Goal: Task Accomplishment & Management: Use online tool/utility

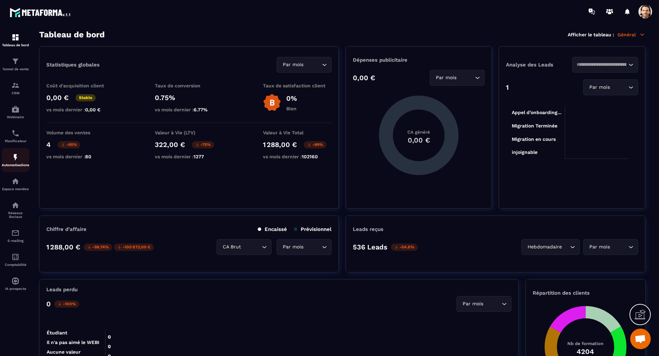
click at [18, 167] on p "Automatisations" at bounding box center [15, 165] width 27 height 4
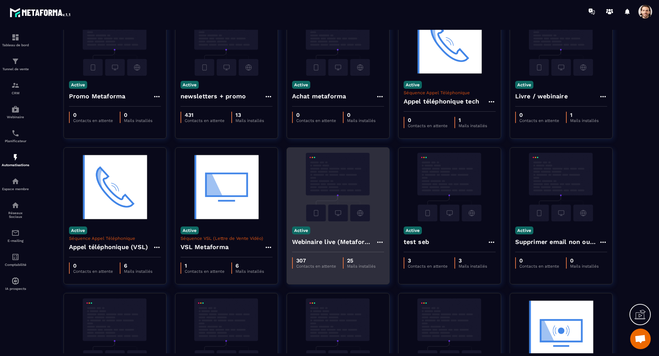
scroll to position [55, 0]
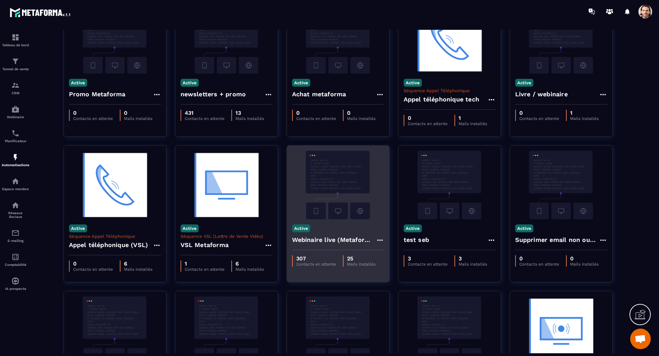
click at [345, 232] on div "Active Webinaire live (Metaforma)" at bounding box center [338, 235] width 102 height 31
click at [341, 205] on img at bounding box center [338, 185] width 92 height 69
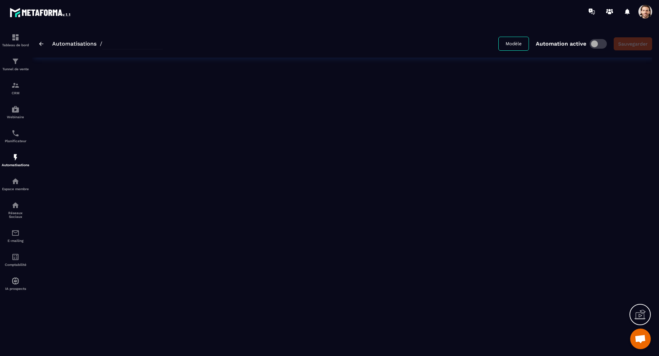
type input "**********"
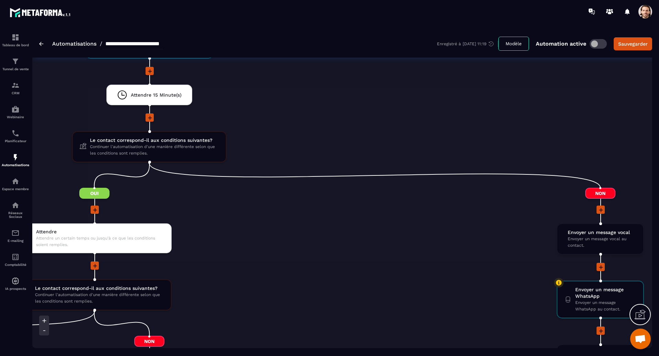
scroll to position [0, 392]
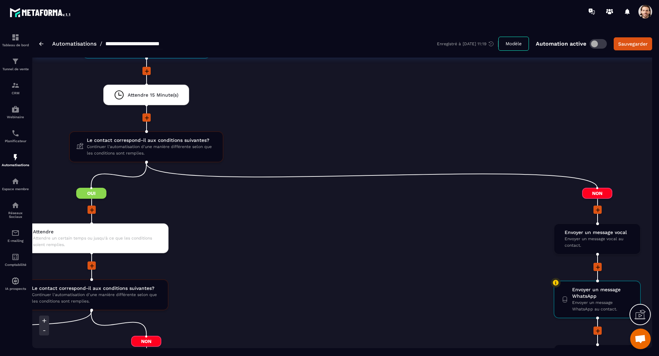
click at [458, 220] on li at bounding box center [91, 215] width 879 height 18
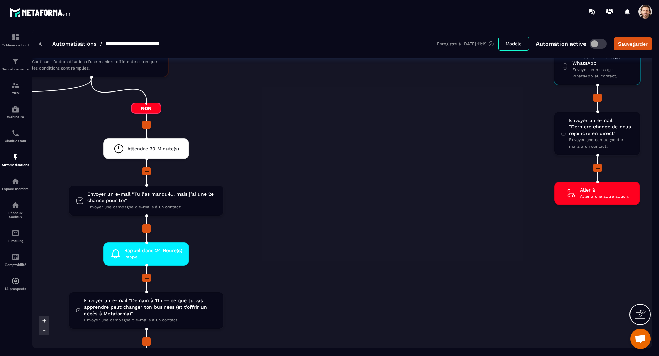
scroll to position [1057, 0]
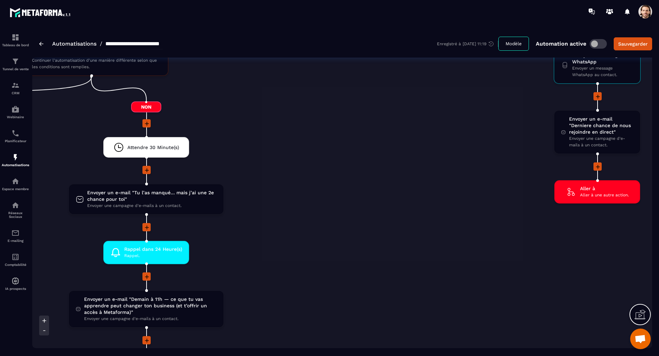
click at [644, 14] on span at bounding box center [645, 12] width 14 height 14
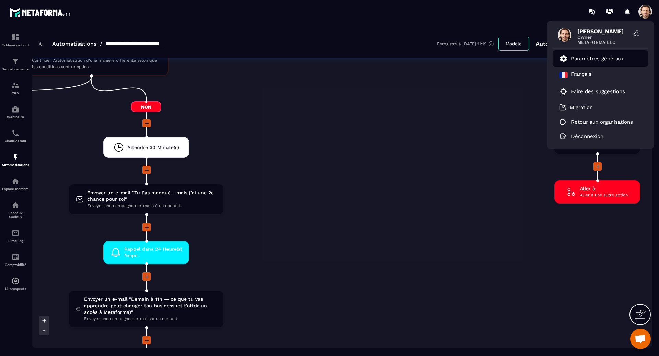
click at [599, 59] on p "Paramètres généraux" at bounding box center [597, 59] width 53 height 6
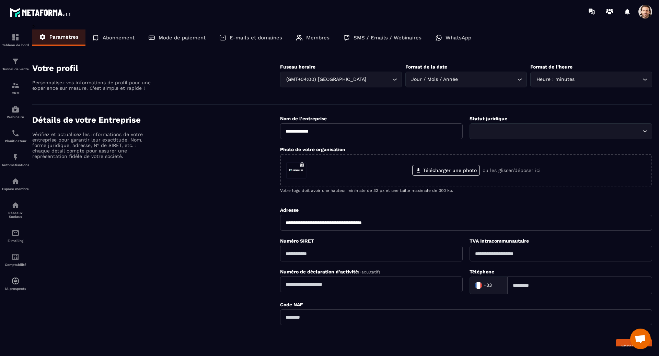
click at [391, 39] on p "SMS / Emails / Webinaires" at bounding box center [387, 38] width 68 height 6
